Goal: Transaction & Acquisition: Book appointment/travel/reservation

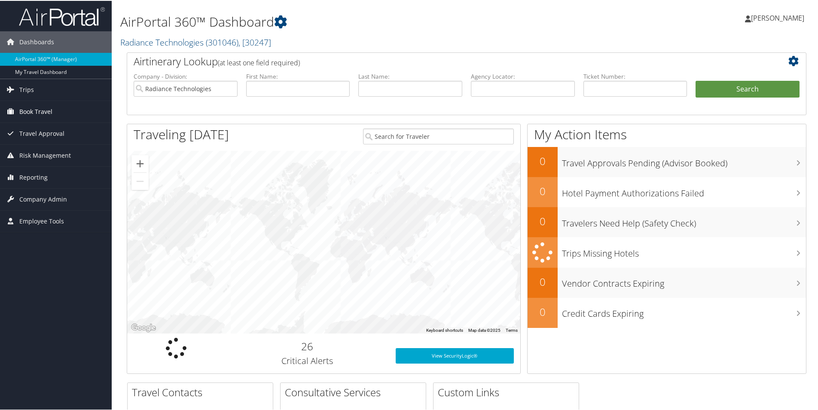
click at [22, 110] on span "Book Travel" at bounding box center [35, 110] width 33 height 21
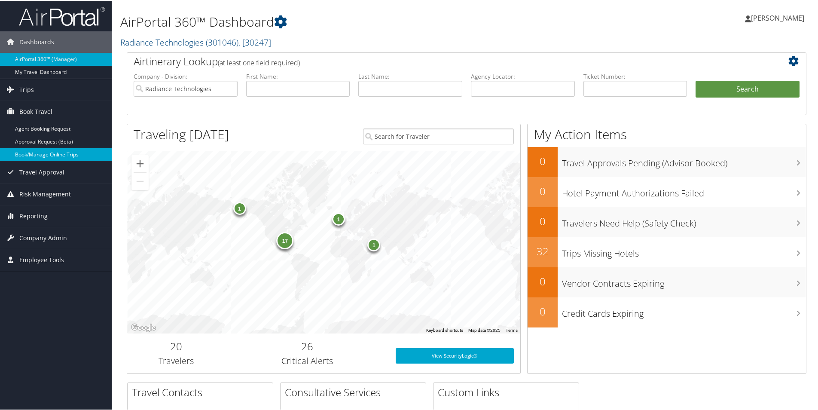
click at [30, 156] on link "Book/Manage Online Trips" at bounding box center [56, 153] width 112 height 13
